Goal: Task Accomplishment & Management: Manage account settings

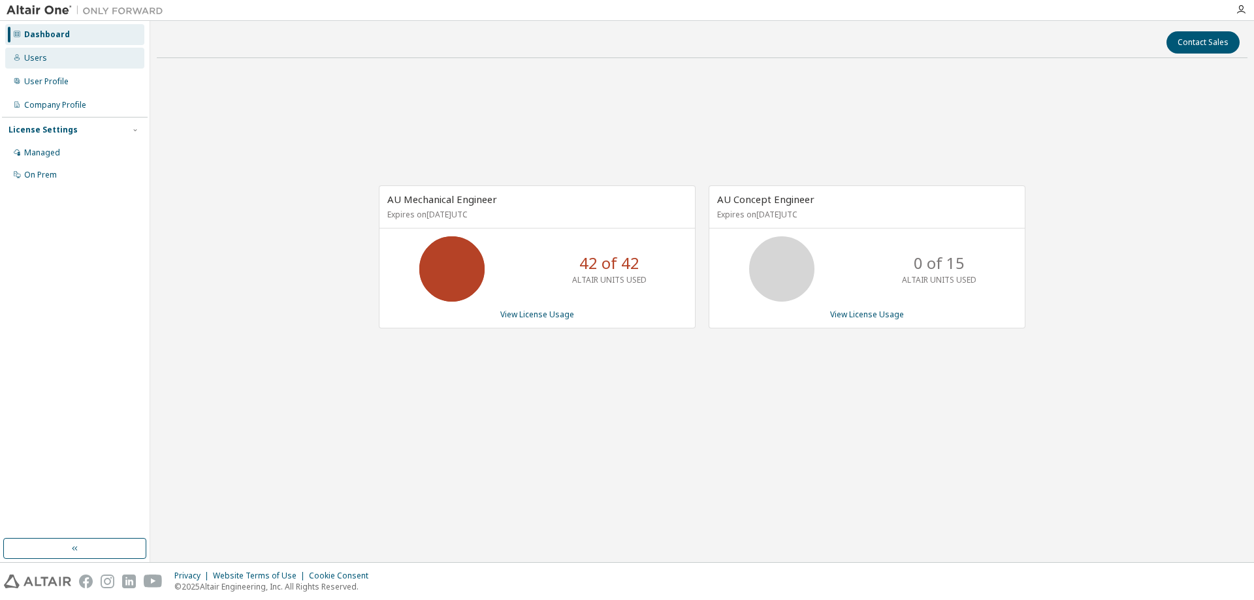
click at [44, 59] on div "Users" at bounding box center [35, 58] width 23 height 10
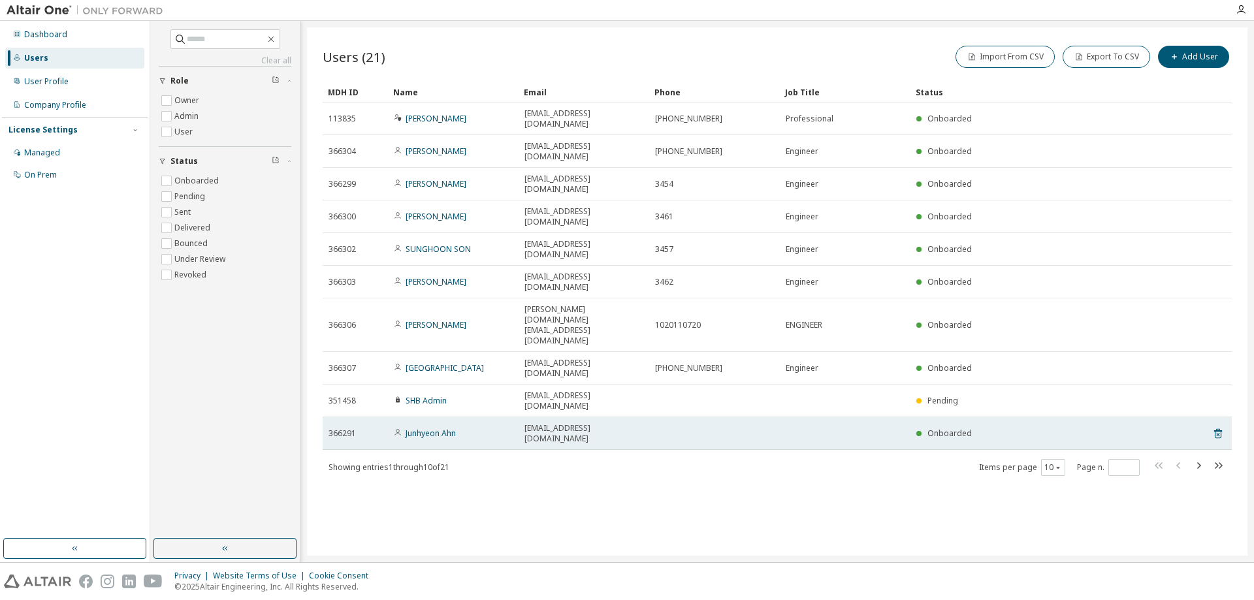
click at [437, 417] on td "Junhyeon Ahn" at bounding box center [453, 433] width 131 height 33
click at [437, 428] on link "Junhyeon Ahn" at bounding box center [430, 433] width 50 height 11
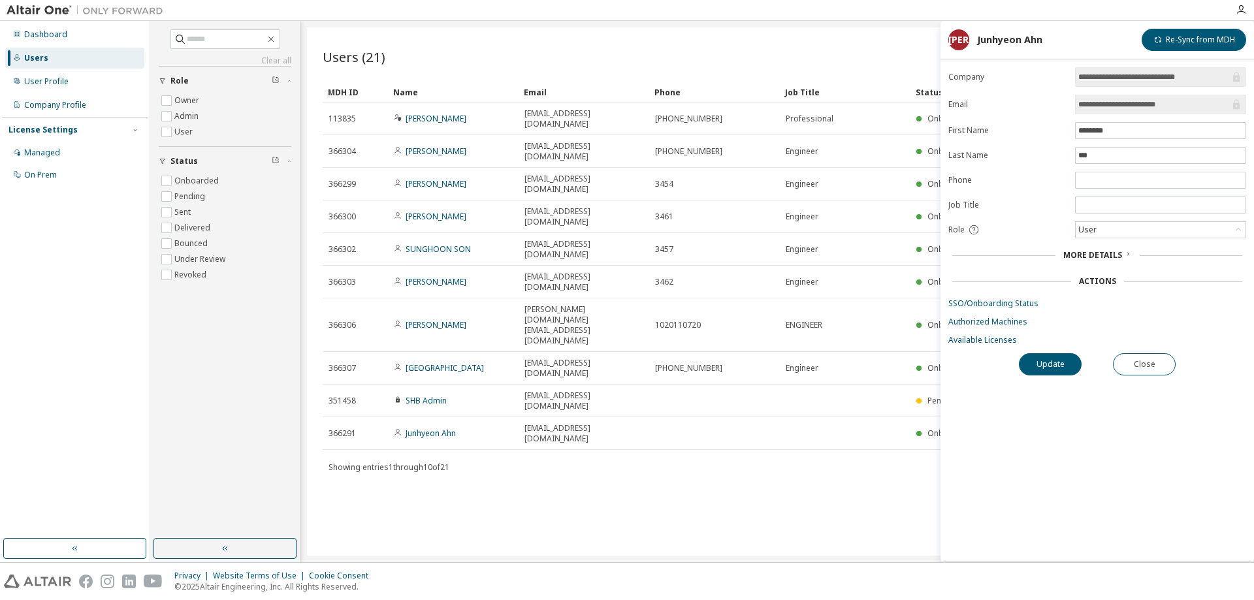
click at [1103, 255] on span "More Details" at bounding box center [1092, 254] width 59 height 11
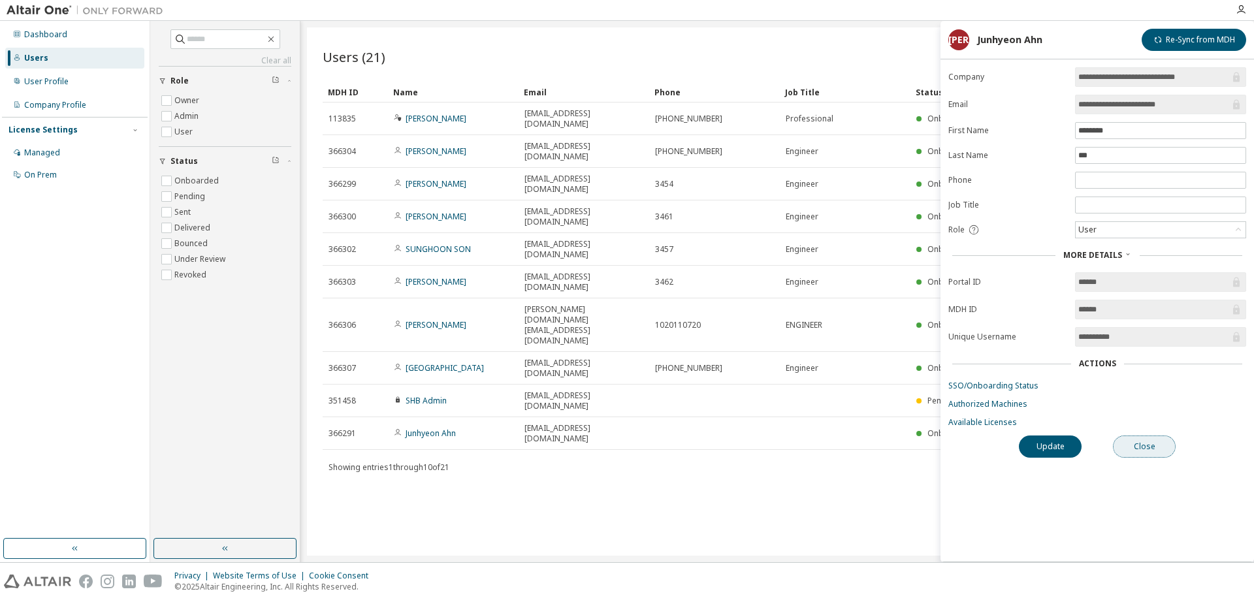
click at [1119, 437] on button "Close" at bounding box center [1144, 446] width 63 height 22
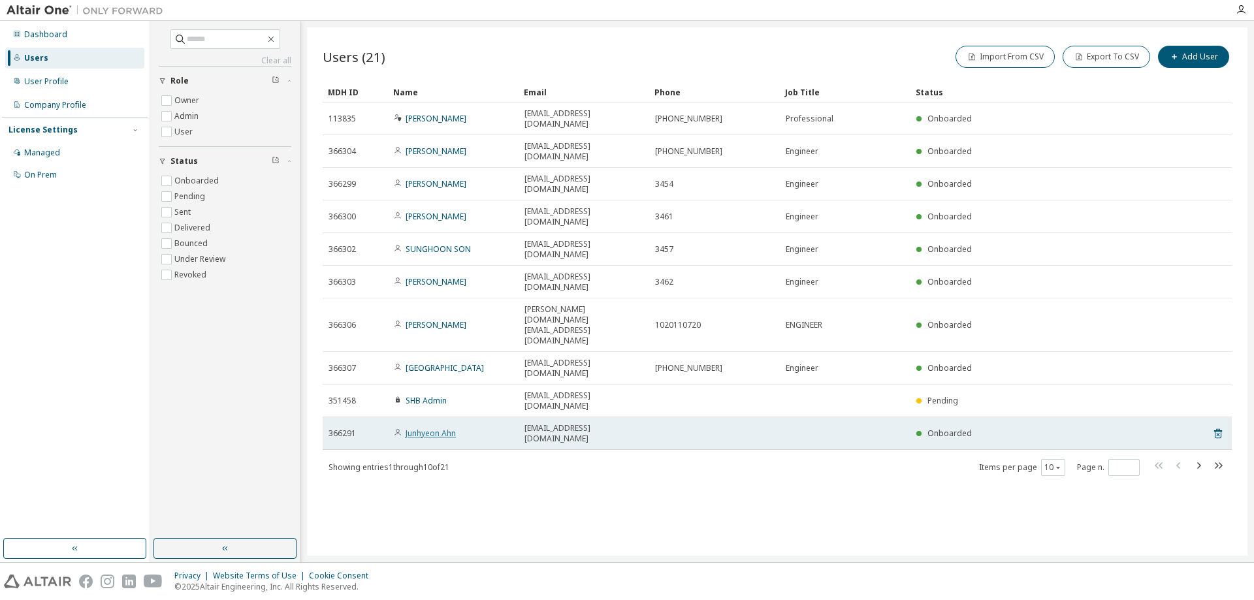
click at [428, 428] on link "Junhyeon Ahn" at bounding box center [430, 433] width 50 height 11
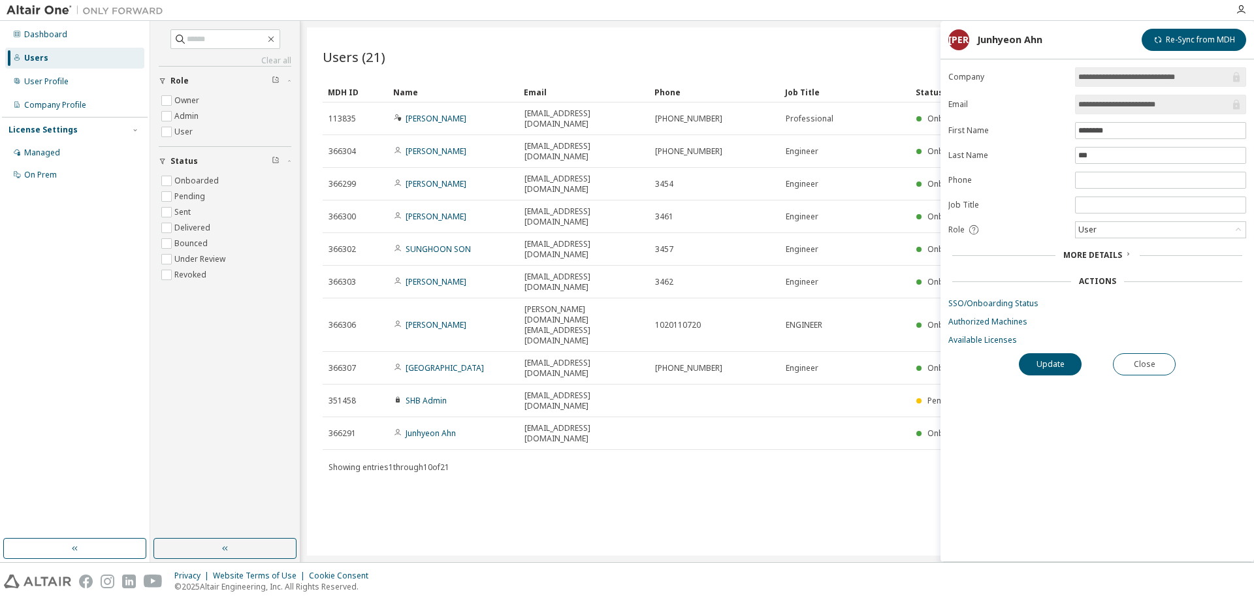
click at [1092, 256] on span "More Details" at bounding box center [1092, 254] width 59 height 11
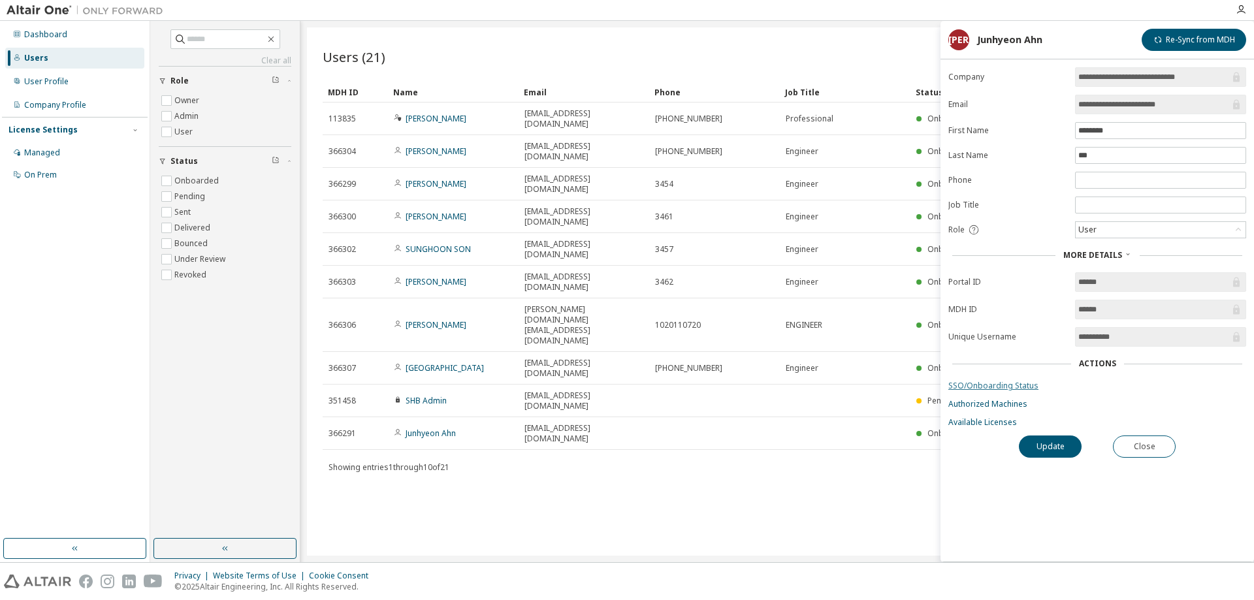
click at [1001, 387] on link "SSO/Onboarding Status" at bounding box center [1097, 386] width 298 height 10
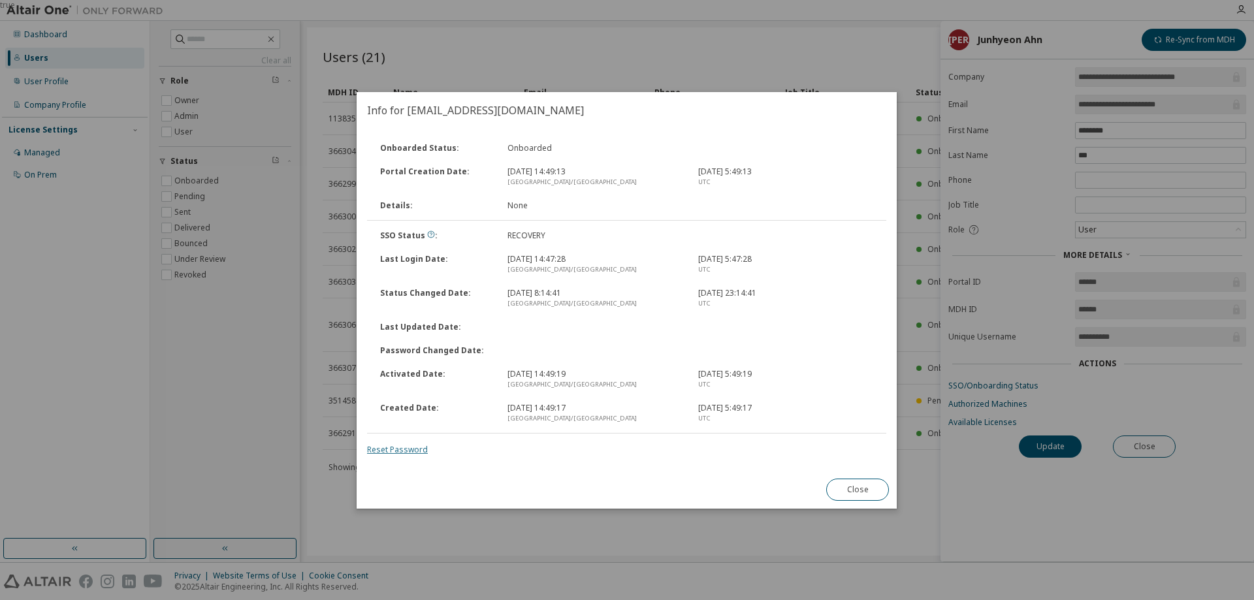
click at [403, 453] on link "Reset Password" at bounding box center [397, 449] width 61 height 11
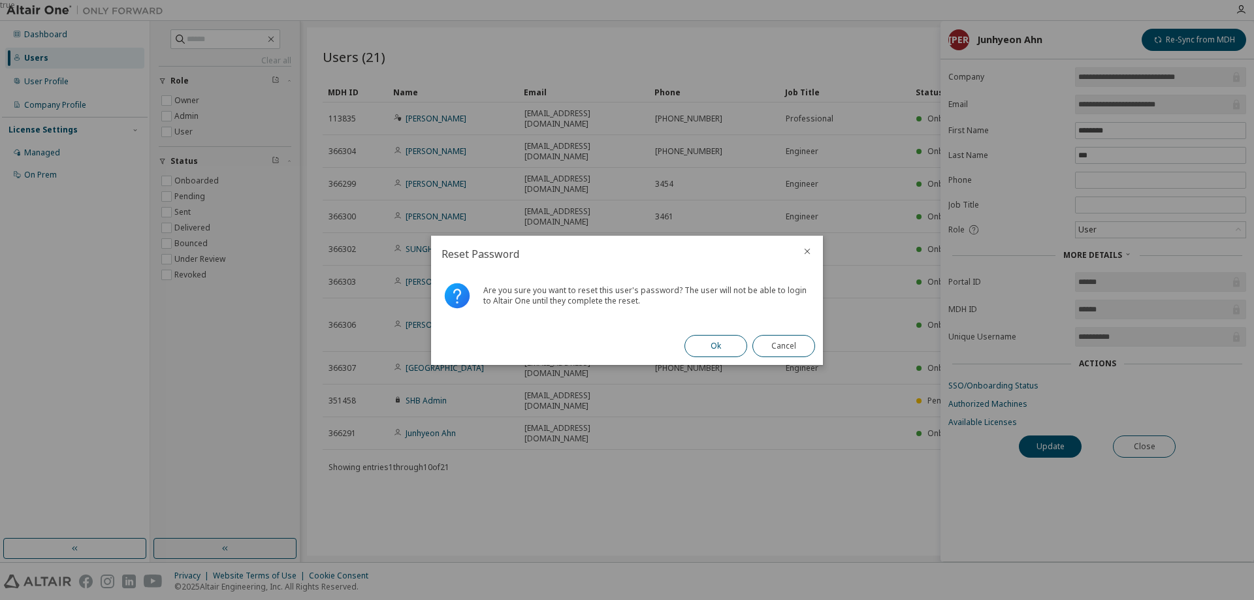
click at [708, 353] on button "Ok" at bounding box center [715, 346] width 63 height 22
click at [770, 349] on button "Close" at bounding box center [783, 346] width 63 height 22
